Goal: Transaction & Acquisition: Book appointment/travel/reservation

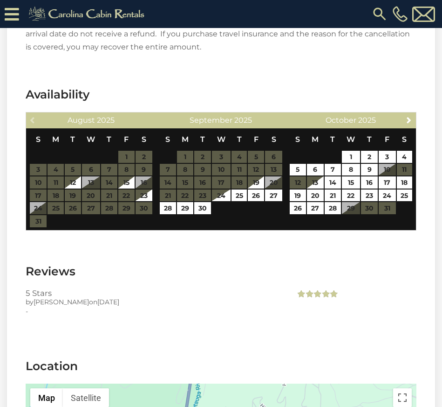
scroll to position [2004, 0]
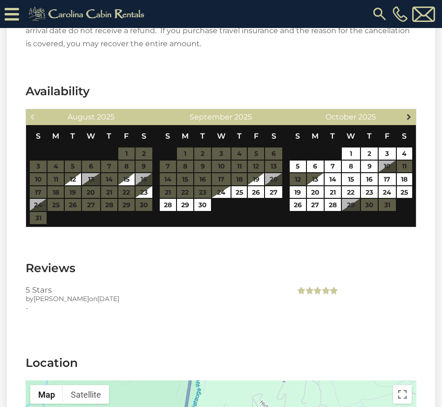
click at [410, 113] on span "Next" at bounding box center [409, 116] width 7 height 7
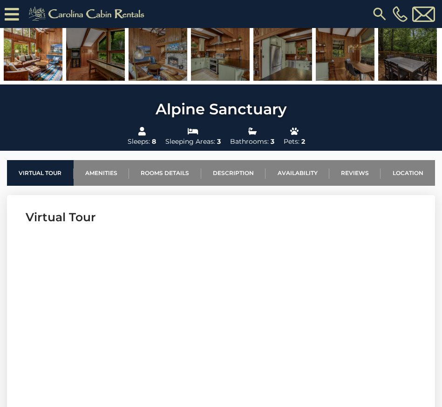
scroll to position [230, 0]
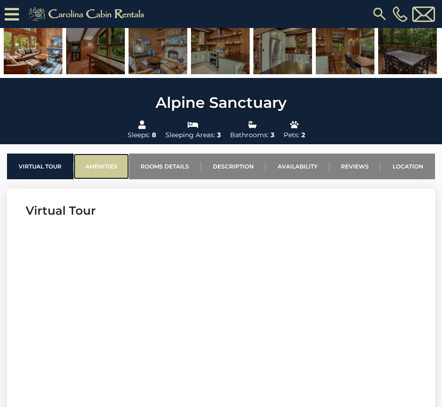
click at [104, 170] on link "Amenities" at bounding box center [102, 166] width 56 height 26
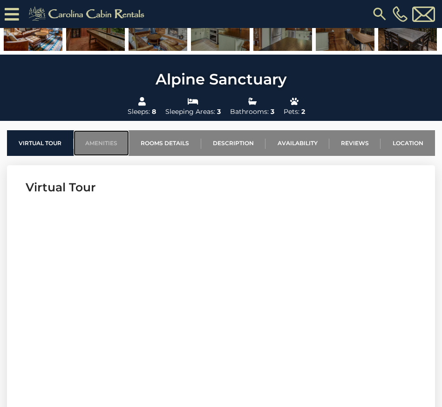
scroll to position [255, 0]
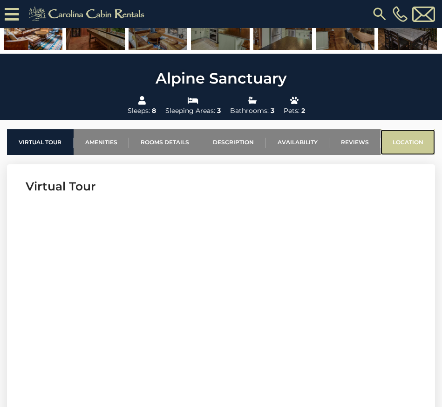
click at [402, 148] on link "Location" at bounding box center [408, 142] width 55 height 26
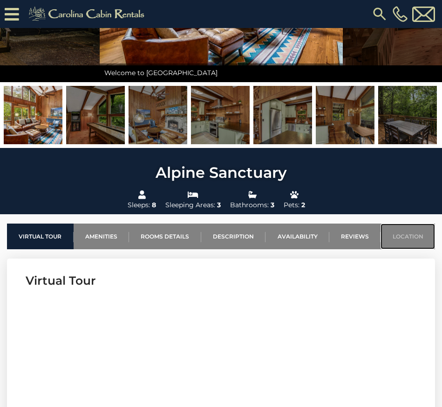
scroll to position [160, 0]
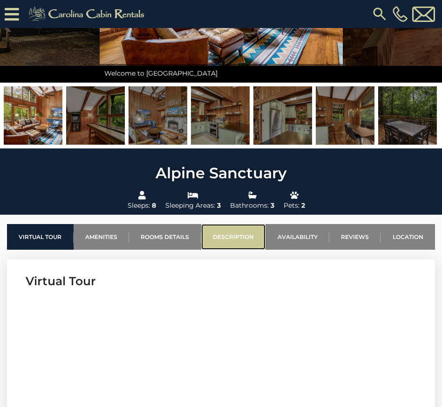
click at [231, 237] on link "Description" at bounding box center [233, 237] width 65 height 26
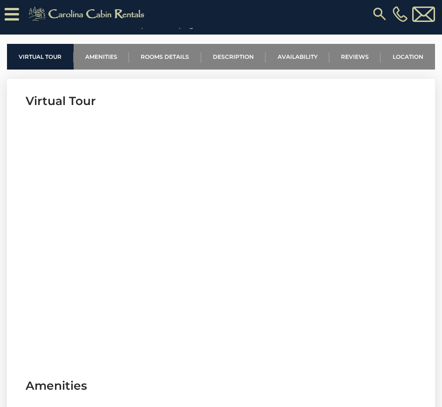
scroll to position [245, 0]
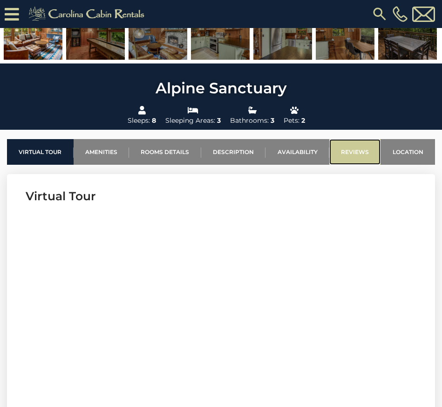
click at [353, 152] on link "Reviews" at bounding box center [356, 152] width 52 height 26
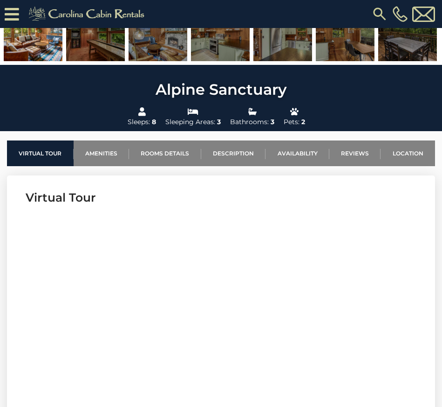
scroll to position [255, 0]
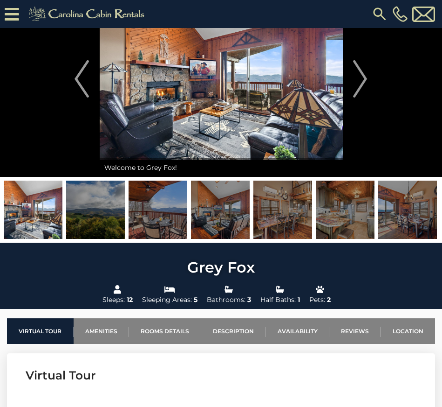
scroll to position [65, 0]
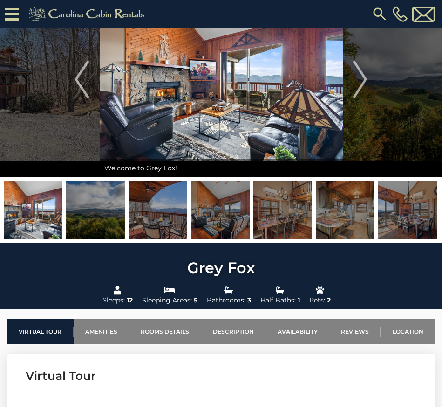
click at [34, 226] on img at bounding box center [33, 210] width 59 height 58
click at [363, 81] on img "Next" at bounding box center [360, 79] width 14 height 37
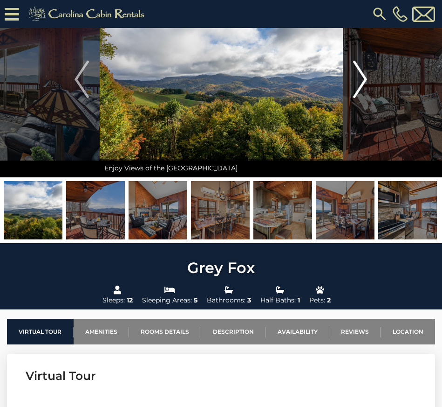
click at [363, 81] on img "Next" at bounding box center [360, 79] width 14 height 37
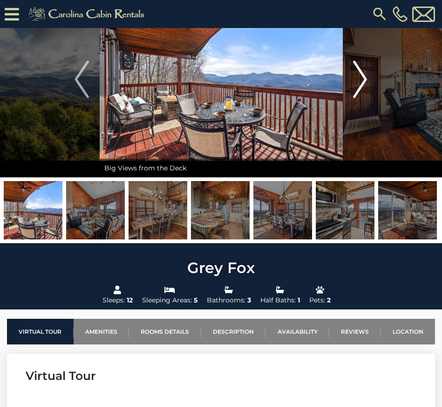
click at [363, 82] on img "Next" at bounding box center [360, 79] width 14 height 37
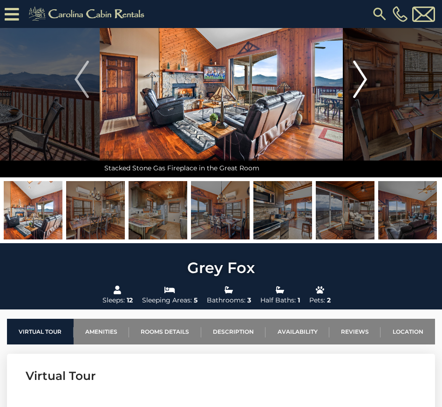
click at [363, 83] on img "Next" at bounding box center [360, 79] width 14 height 37
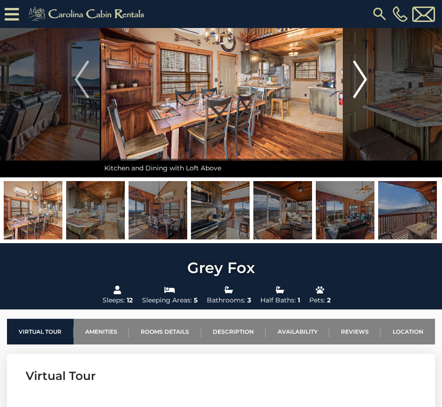
click at [363, 82] on img "Next" at bounding box center [360, 79] width 14 height 37
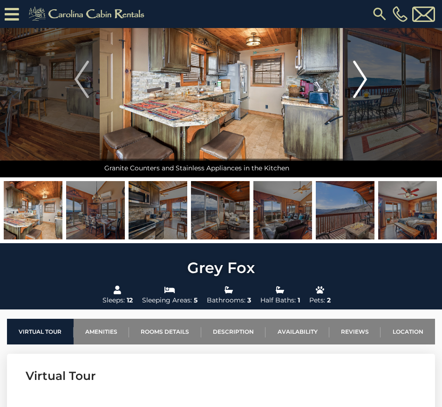
click at [363, 83] on img "Next" at bounding box center [360, 79] width 14 height 37
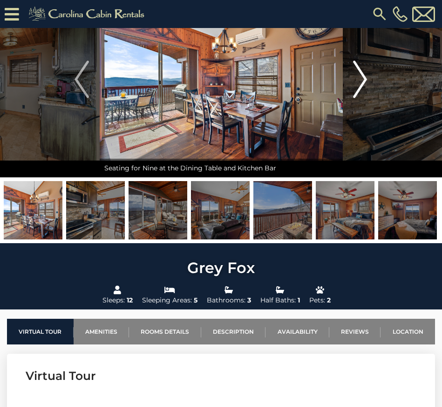
click at [364, 83] on img "Next" at bounding box center [360, 79] width 14 height 37
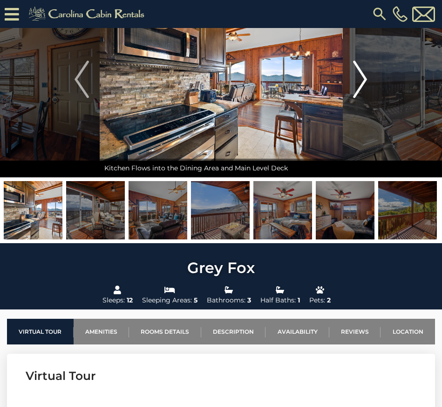
click at [364, 84] on img "Next" at bounding box center [360, 79] width 14 height 37
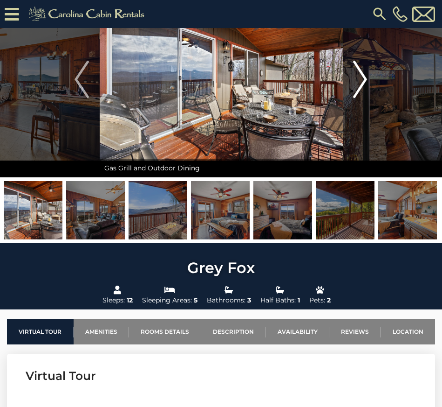
click at [363, 84] on img "Next" at bounding box center [360, 79] width 14 height 37
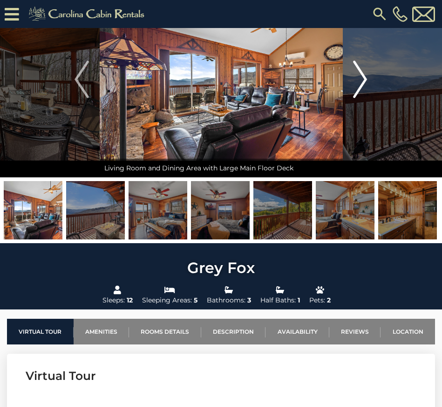
click at [364, 84] on img "Next" at bounding box center [360, 79] width 14 height 37
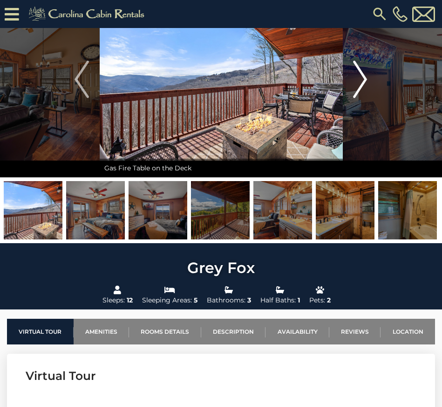
click at [364, 84] on img "Next" at bounding box center [360, 79] width 14 height 37
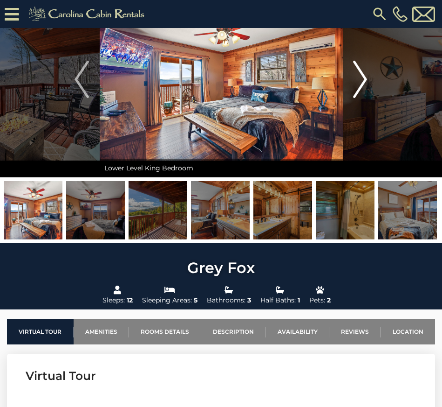
click at [364, 84] on img "Next" at bounding box center [360, 79] width 14 height 37
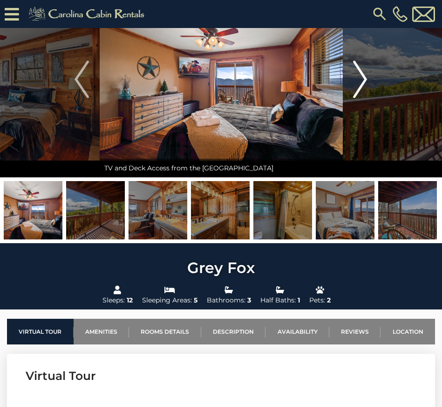
click at [364, 86] on img "Next" at bounding box center [360, 79] width 14 height 37
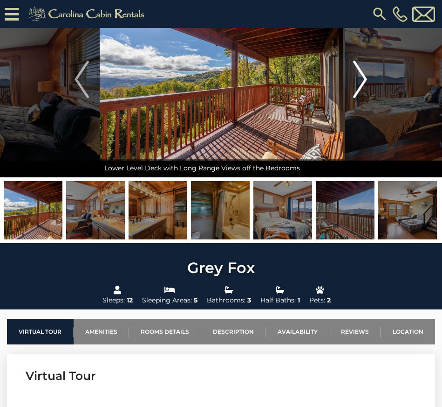
click at [364, 86] on img "Next" at bounding box center [360, 79] width 14 height 37
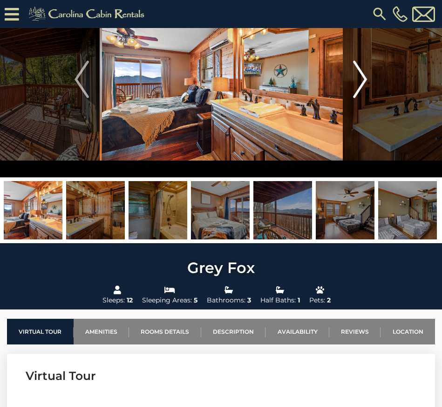
click at [364, 86] on img "Next" at bounding box center [360, 79] width 14 height 37
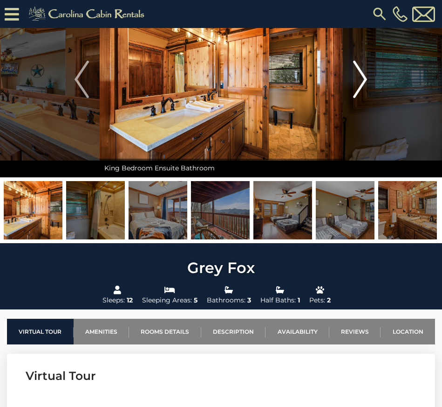
click at [364, 86] on img "Next" at bounding box center [360, 79] width 14 height 37
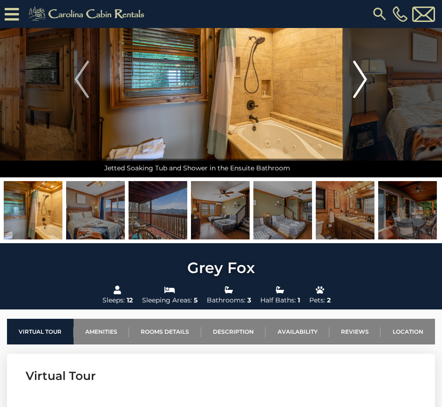
click at [364, 86] on img "Next" at bounding box center [360, 79] width 14 height 37
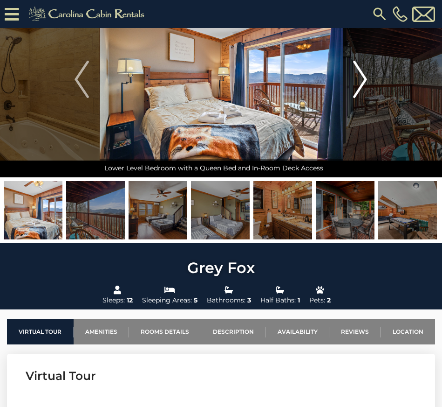
click at [364, 86] on img "Next" at bounding box center [360, 79] width 14 height 37
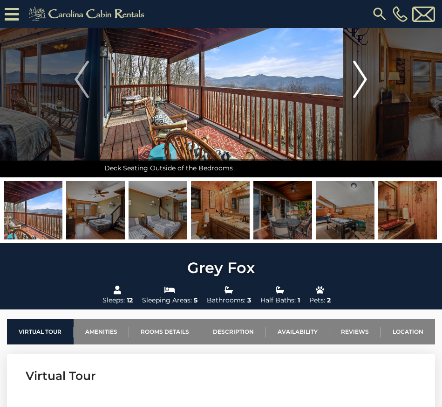
click at [364, 86] on img "Next" at bounding box center [360, 79] width 14 height 37
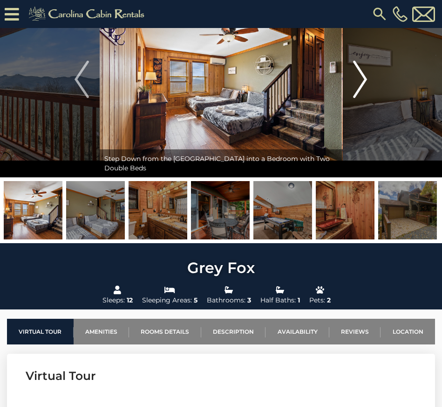
click at [364, 87] on img "Next" at bounding box center [360, 79] width 14 height 37
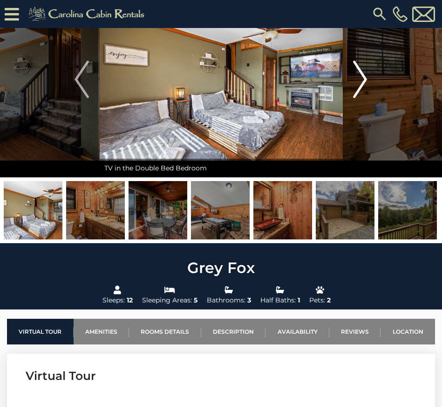
click at [364, 87] on img "Next" at bounding box center [360, 79] width 14 height 37
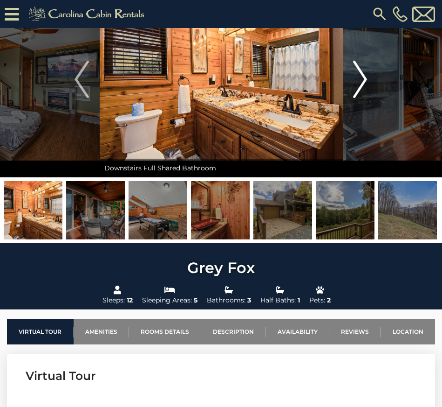
click at [364, 88] on img "Next" at bounding box center [360, 79] width 14 height 37
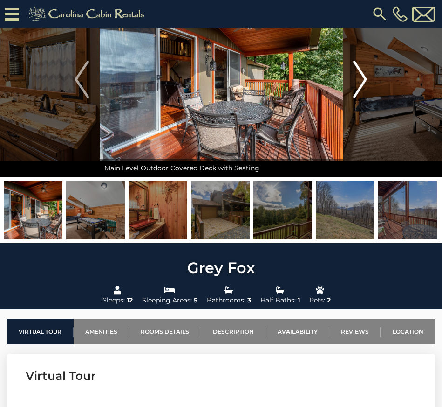
click at [364, 88] on img "Next" at bounding box center [360, 79] width 14 height 37
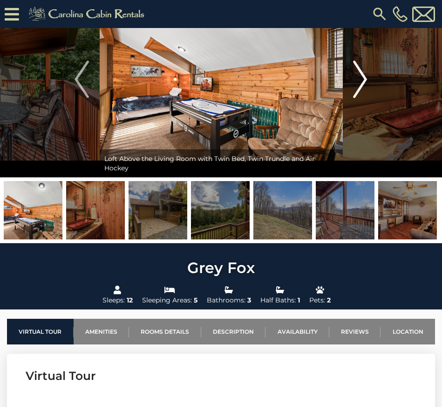
click at [364, 88] on img "Next" at bounding box center [360, 79] width 14 height 37
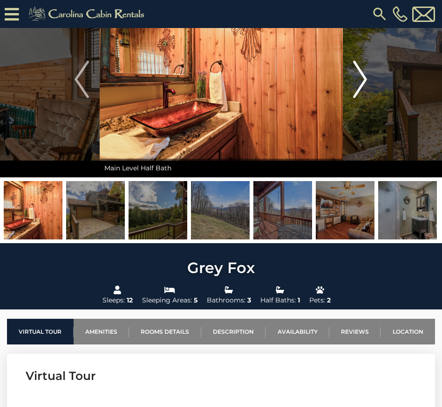
click at [364, 88] on img "Next" at bounding box center [360, 79] width 14 height 37
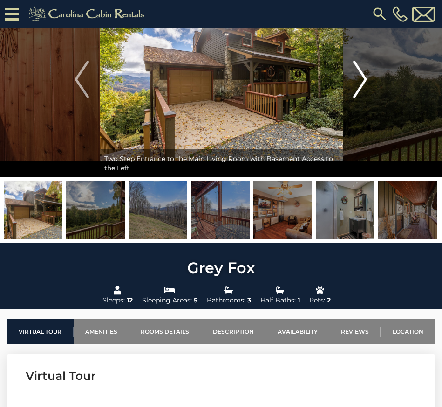
click at [364, 88] on img "Next" at bounding box center [360, 79] width 14 height 37
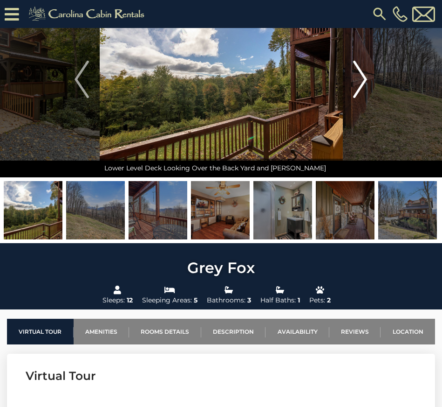
click at [362, 90] on img "Next" at bounding box center [360, 79] width 14 height 37
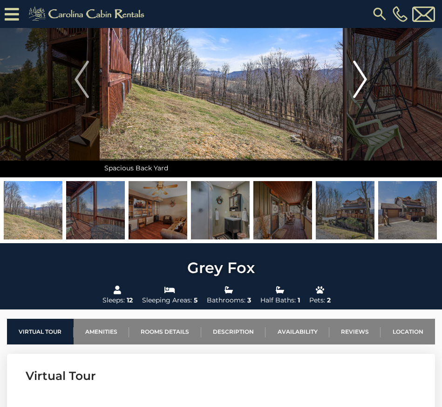
click at [362, 90] on img "Next" at bounding box center [360, 79] width 14 height 37
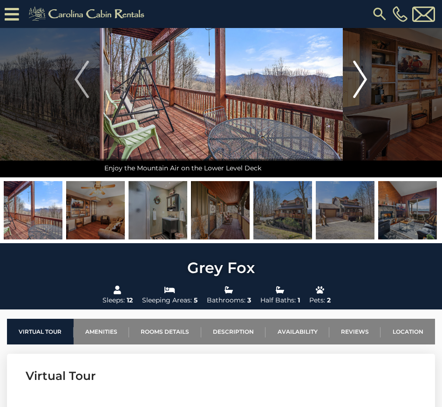
click at [362, 91] on img "Next" at bounding box center [360, 79] width 14 height 37
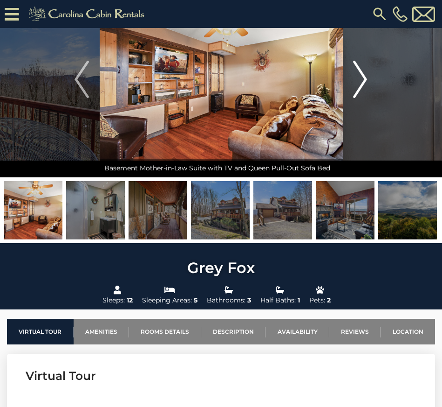
click at [363, 94] on img "Next" at bounding box center [360, 79] width 14 height 37
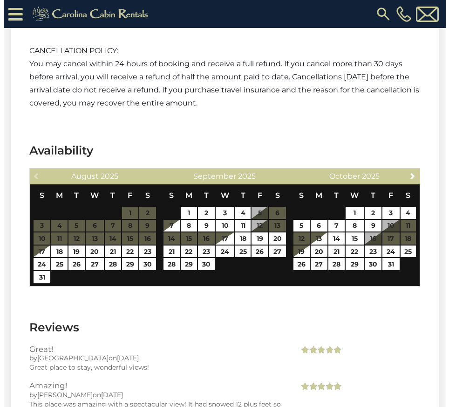
scroll to position [1837, 0]
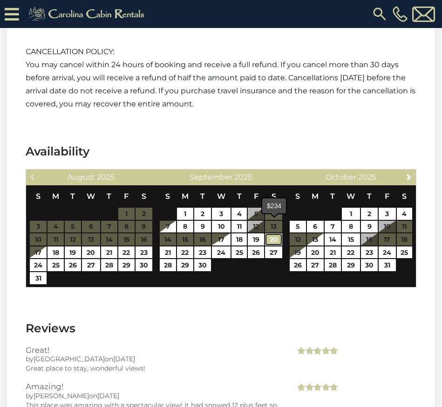
click at [276, 233] on link "20" at bounding box center [273, 239] width 17 height 12
type input "**********"
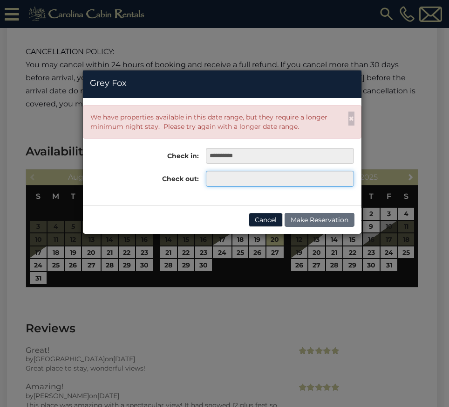
click at [250, 184] on input "text" at bounding box center [280, 179] width 149 height 16
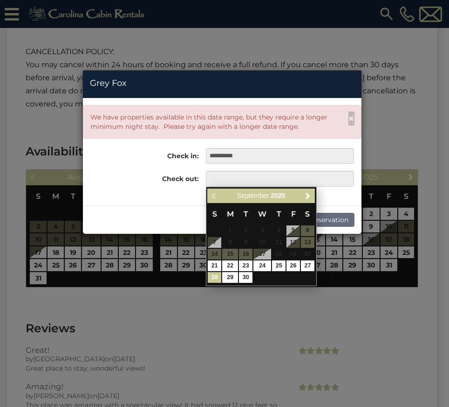
click at [213, 278] on link "28" at bounding box center [215, 277] width 14 height 11
type input "**********"
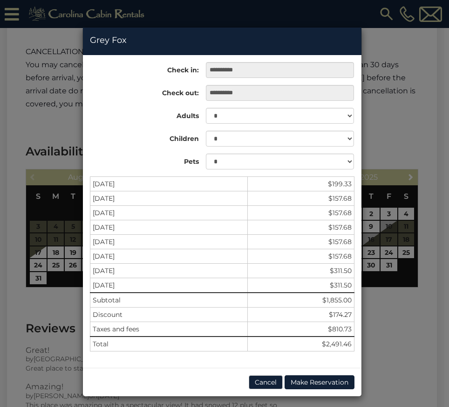
scroll to position [41, 0]
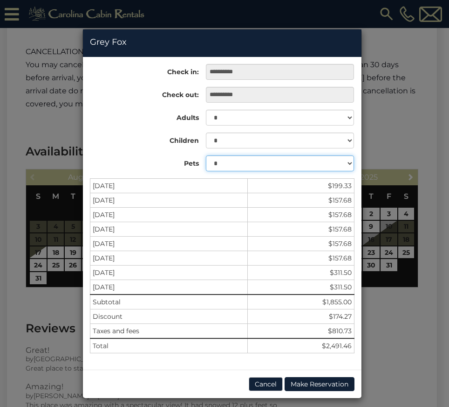
click at [280, 162] on select "* * *" at bounding box center [280, 163] width 149 height 16
select select "*"
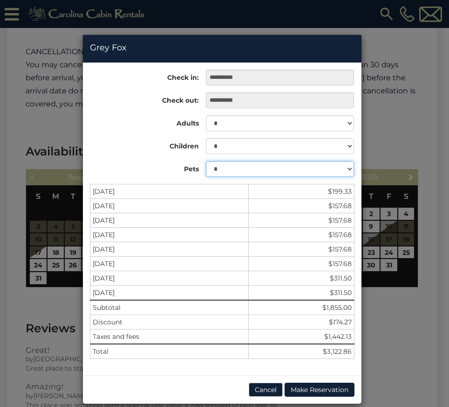
scroll to position [47, 0]
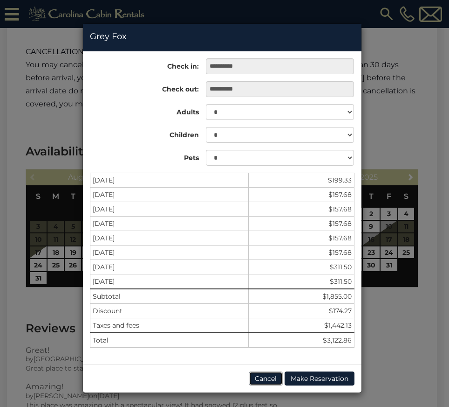
click at [261, 380] on button "Cancel" at bounding box center [266, 378] width 34 height 14
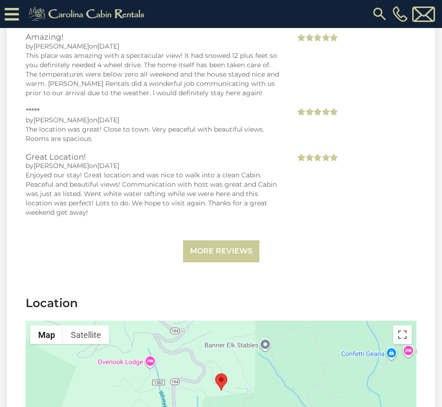
scroll to position [2195, 0]
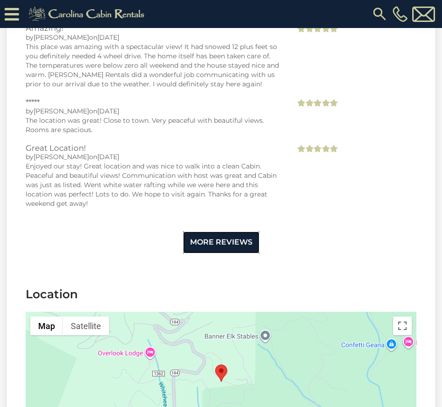
click at [227, 231] on link "More Reviews" at bounding box center [221, 242] width 76 height 22
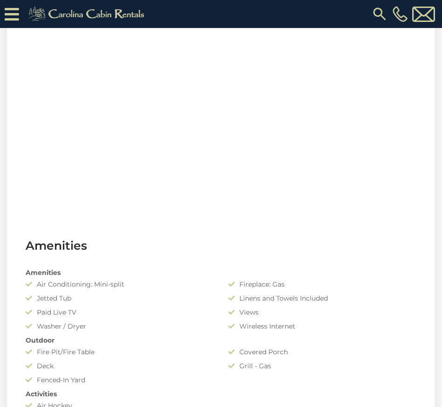
scroll to position [0, 0]
